Goal: Information Seeking & Learning: Learn about a topic

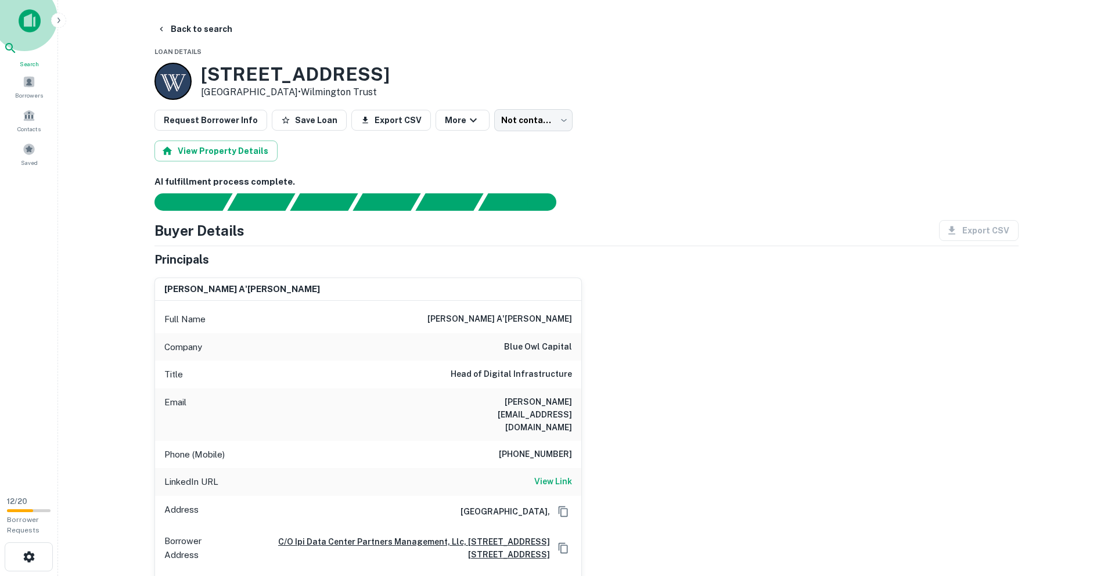
click at [17, 55] on icon at bounding box center [10, 48] width 14 height 14
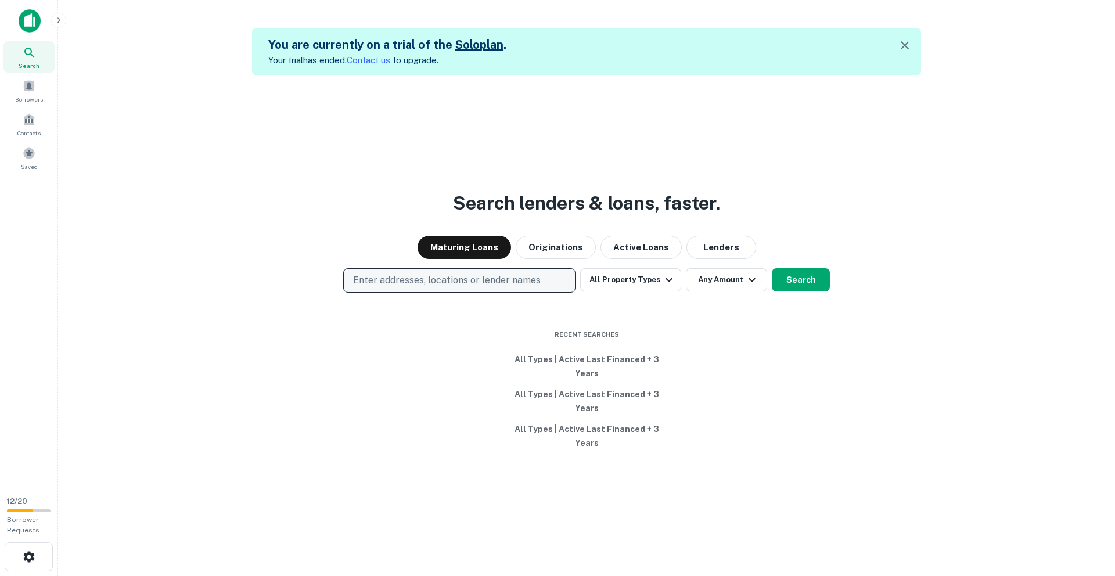
click at [422, 287] on p "Enter addresses, locations or lender names" at bounding box center [447, 280] width 188 height 14
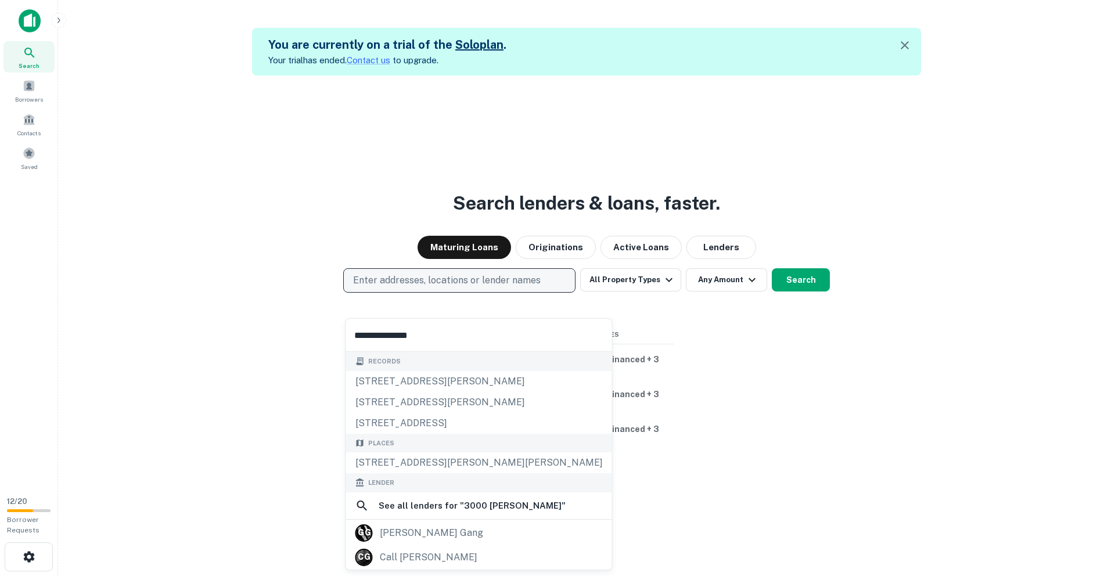
type input "**********"
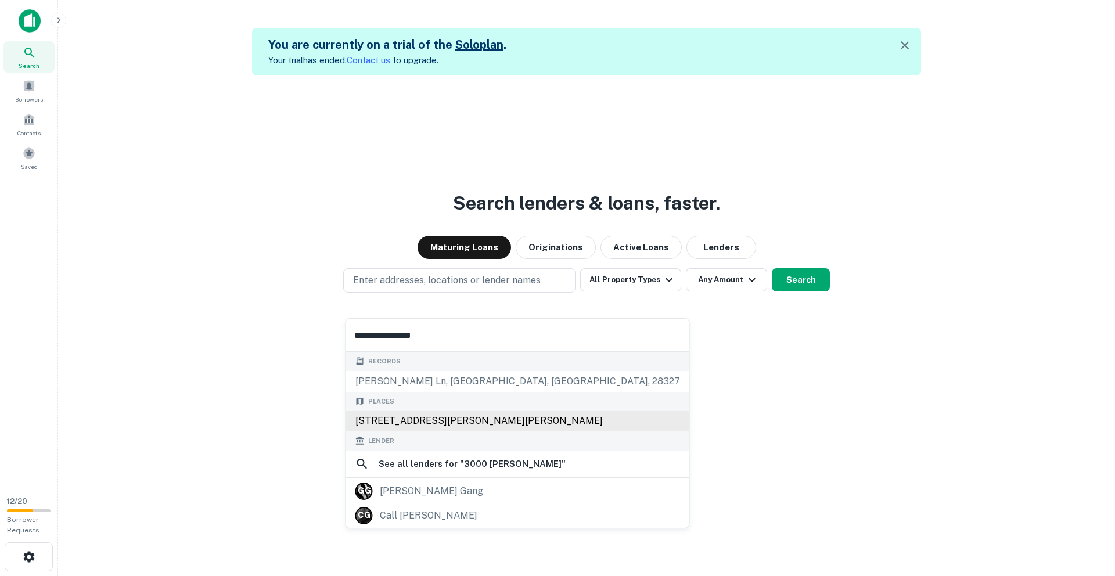
click at [408, 423] on div "[STREET_ADDRESS][PERSON_NAME][PERSON_NAME]" at bounding box center [517, 420] width 343 height 21
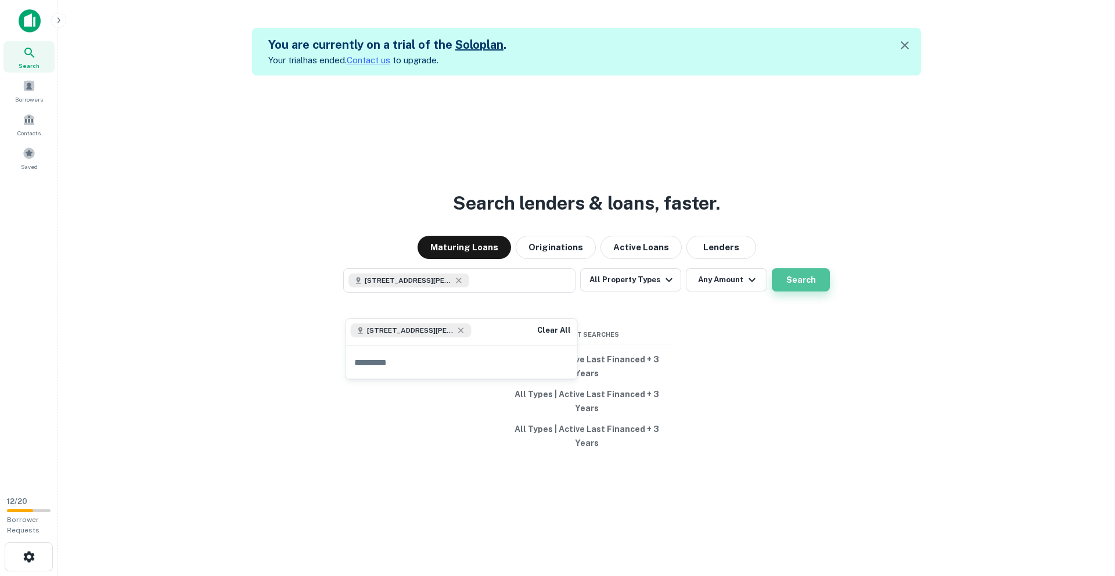
click at [798, 291] on button "Search" at bounding box center [800, 279] width 58 height 23
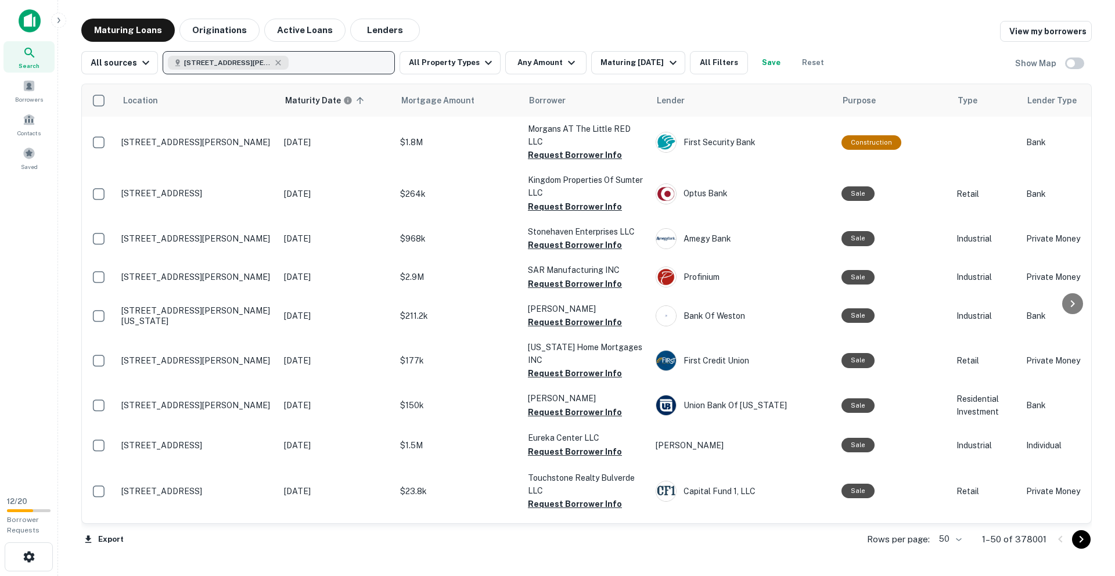
click at [316, 62] on button "[STREET_ADDRESS][PERSON_NAME]" at bounding box center [279, 62] width 232 height 23
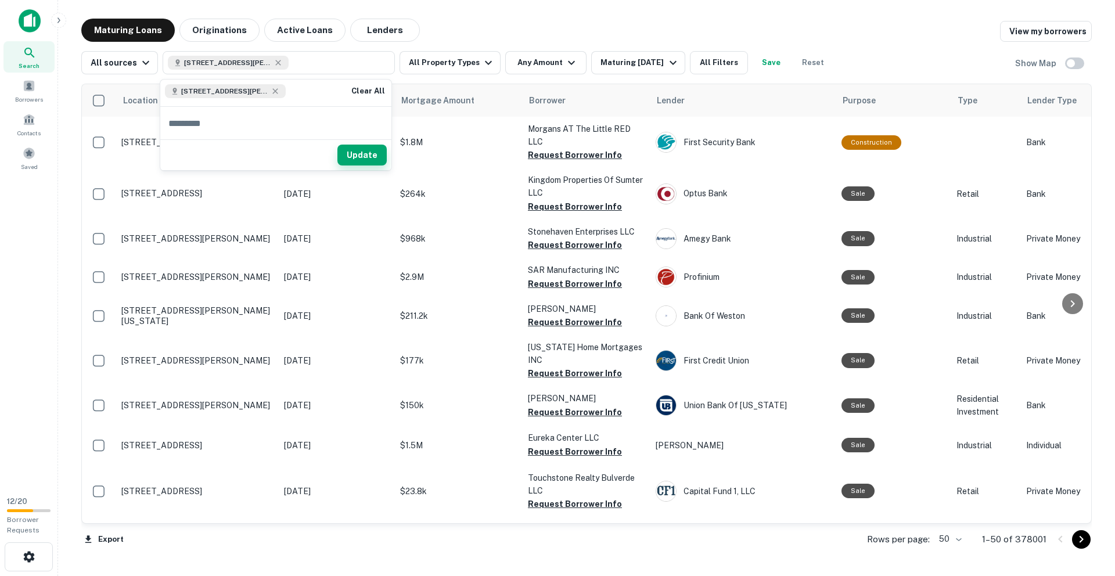
click at [360, 156] on button "Update" at bounding box center [361, 155] width 49 height 21
